Goal: Find specific page/section

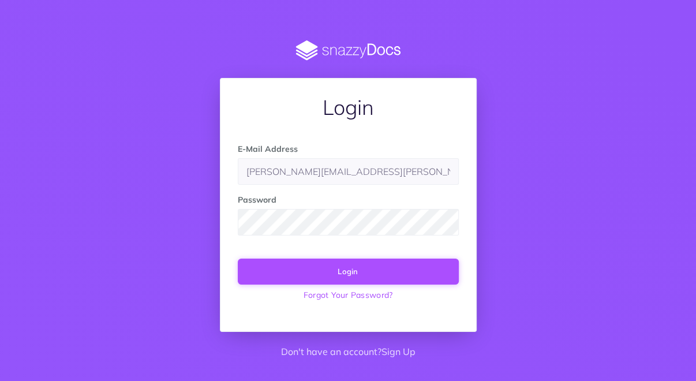
click at [424, 267] on button "Login" at bounding box center [348, 271] width 221 height 25
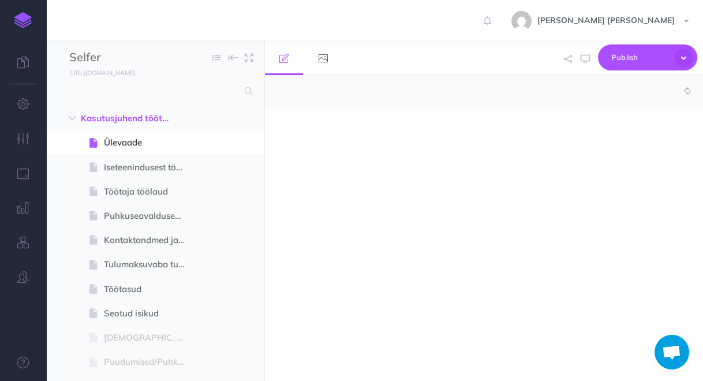
select select "null"
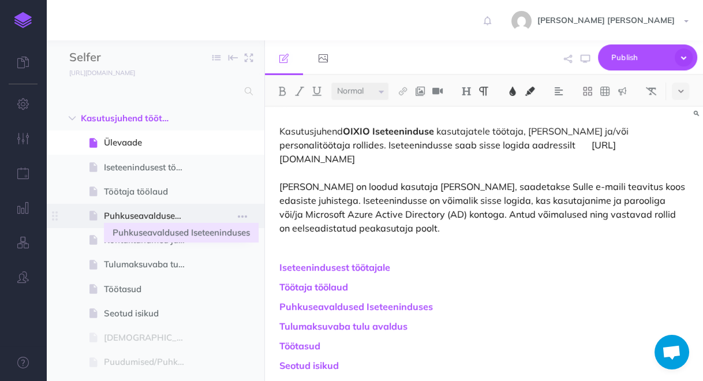
click at [169, 219] on span "Puhkuseavaldused Iseteeninduses" at bounding box center [149, 216] width 91 height 14
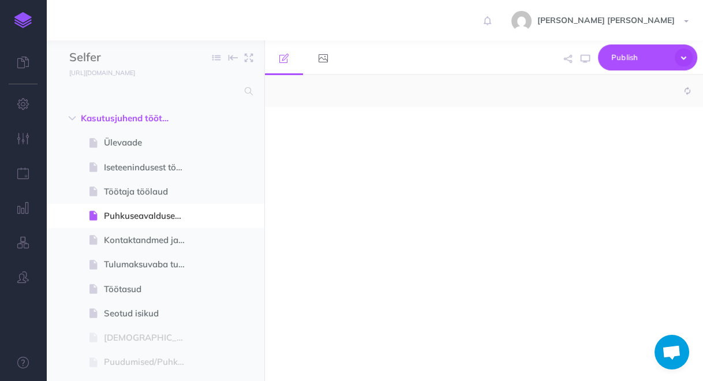
select select "null"
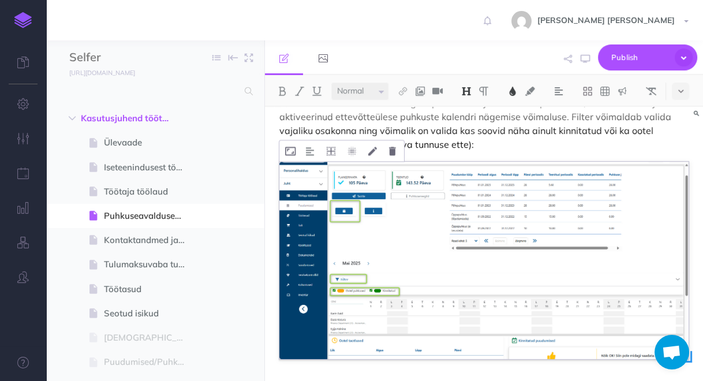
scroll to position [3417, 0]
